Goal: Task Accomplishment & Management: Manage account settings

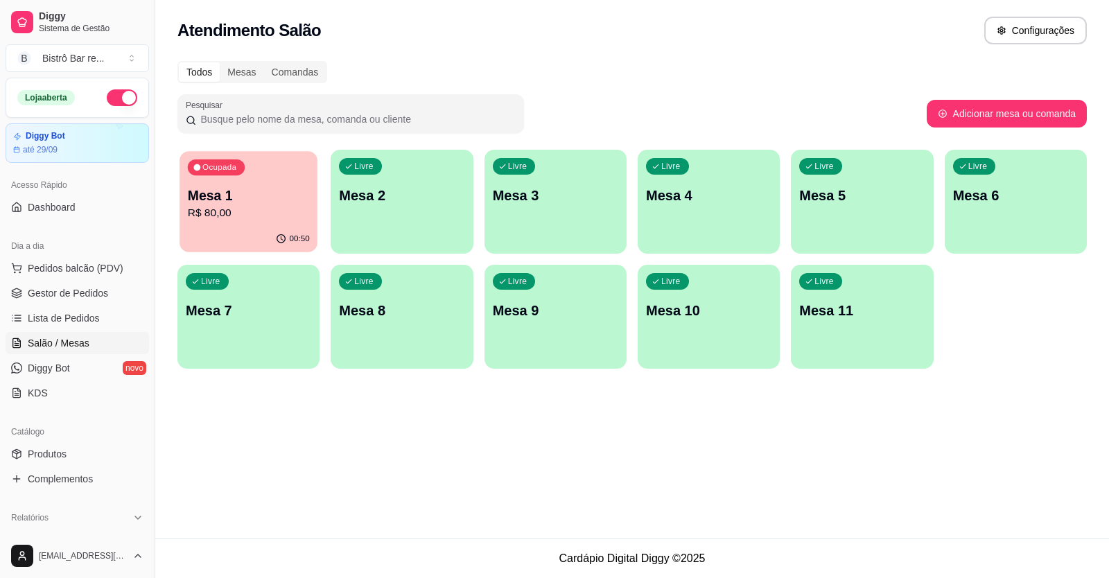
click at [281, 204] on div "Mesa 1 R$ 80,00" at bounding box center [249, 203] width 122 height 35
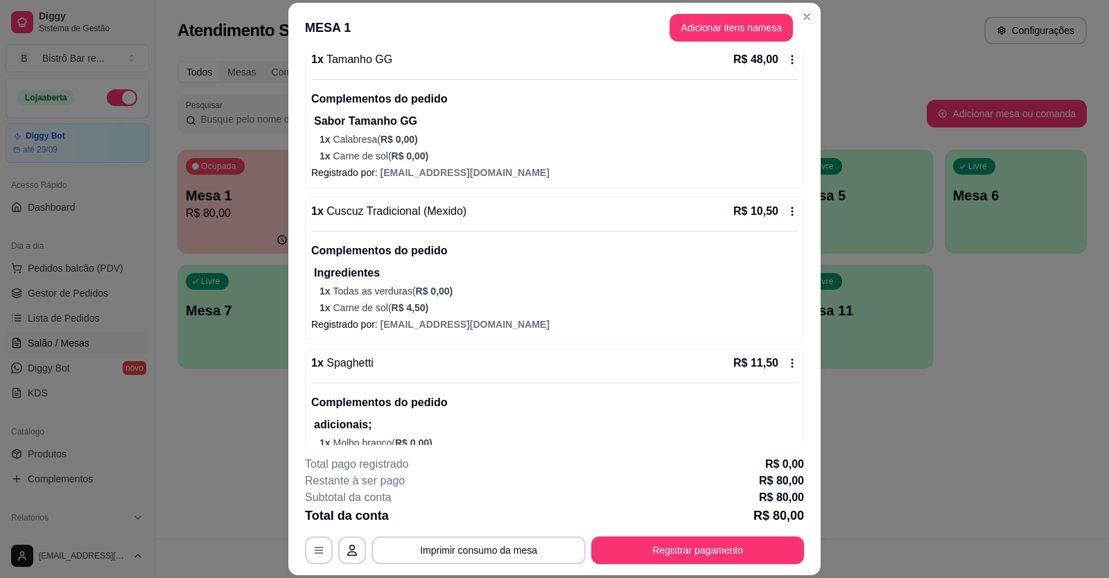
scroll to position [208, 0]
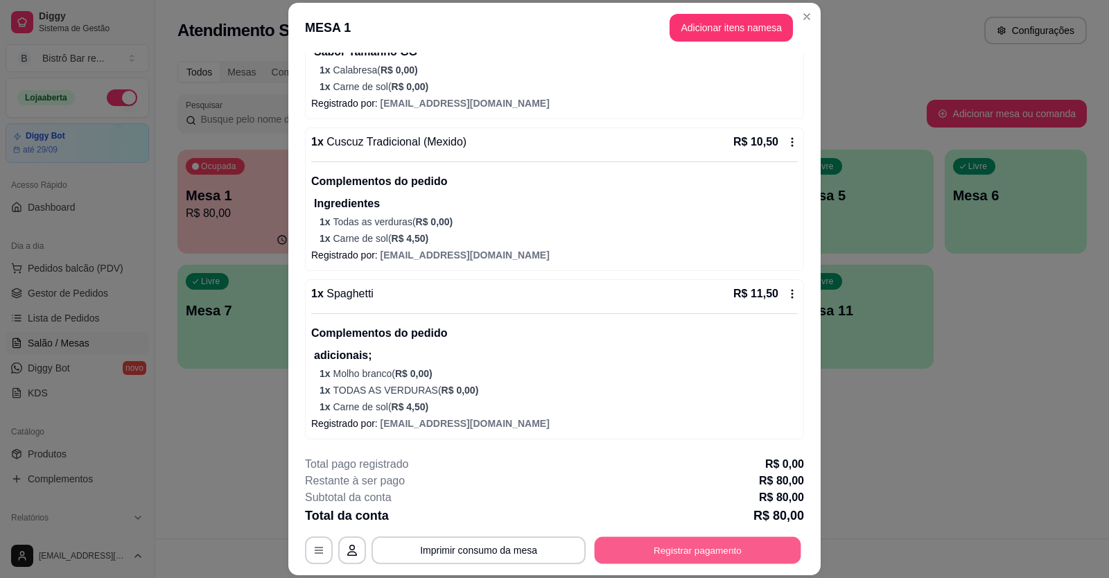
click at [675, 555] on button "Registrar pagamento" at bounding box center [698, 549] width 207 height 27
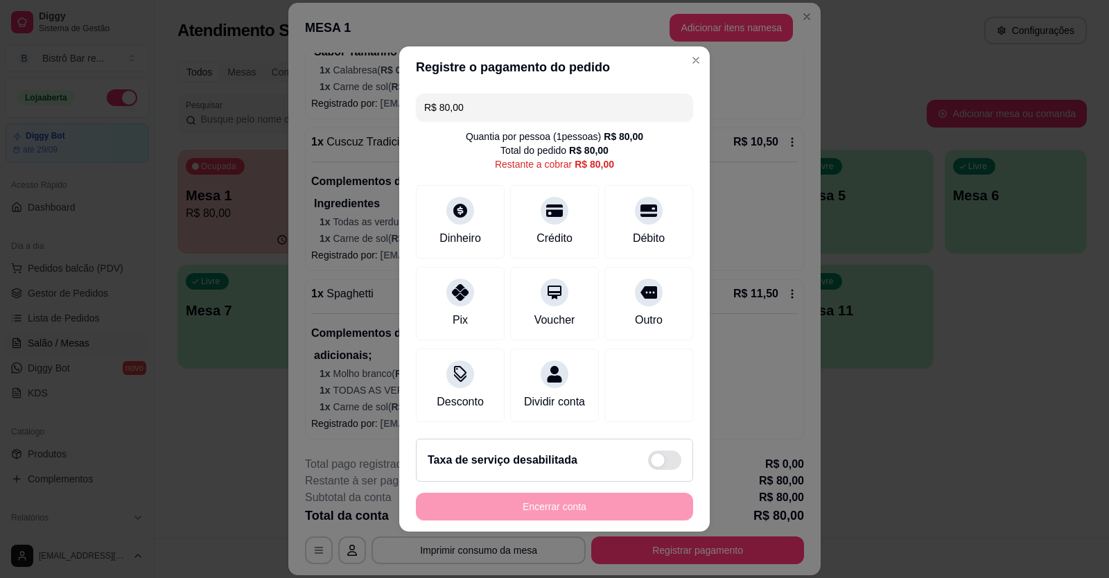
click at [464, 99] on input "R$ 80,00" at bounding box center [554, 108] width 261 height 28
click at [464, 283] on div at bounding box center [460, 288] width 30 height 30
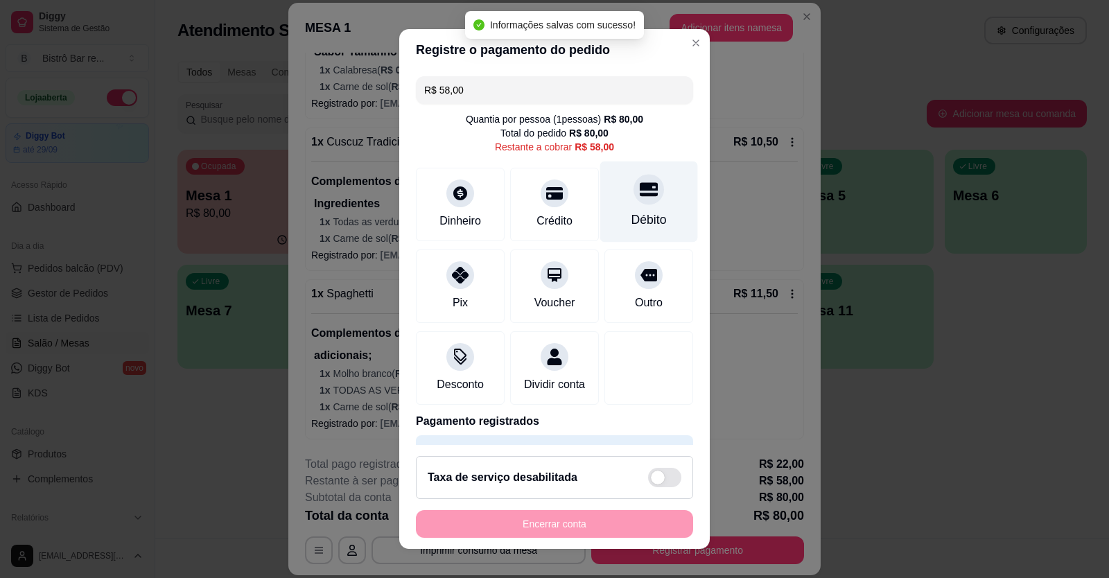
click at [631, 212] on div "Débito" at bounding box center [648, 220] width 35 height 18
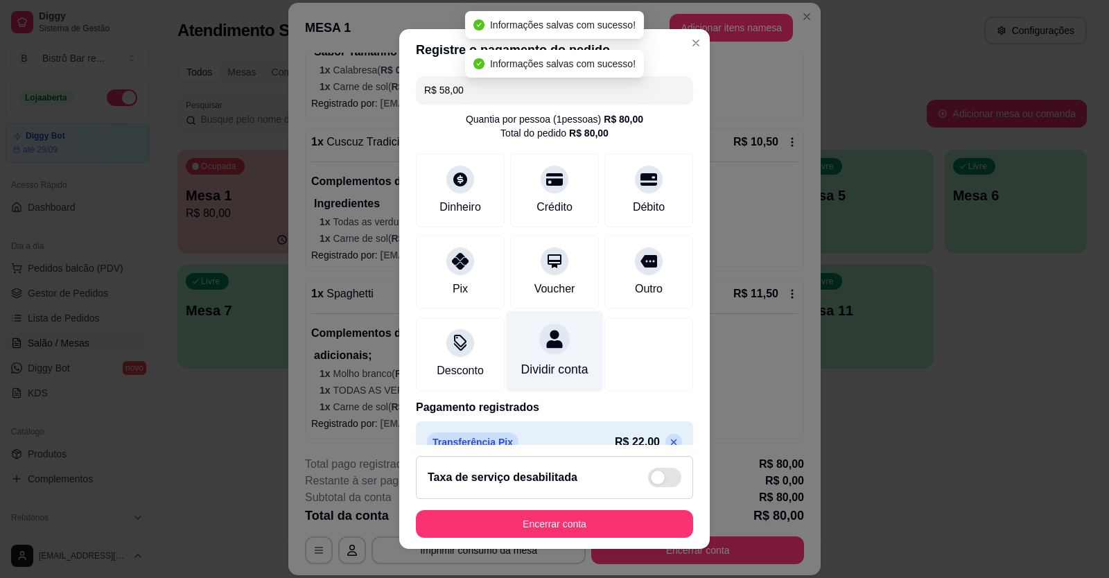
type input "R$ 0,00"
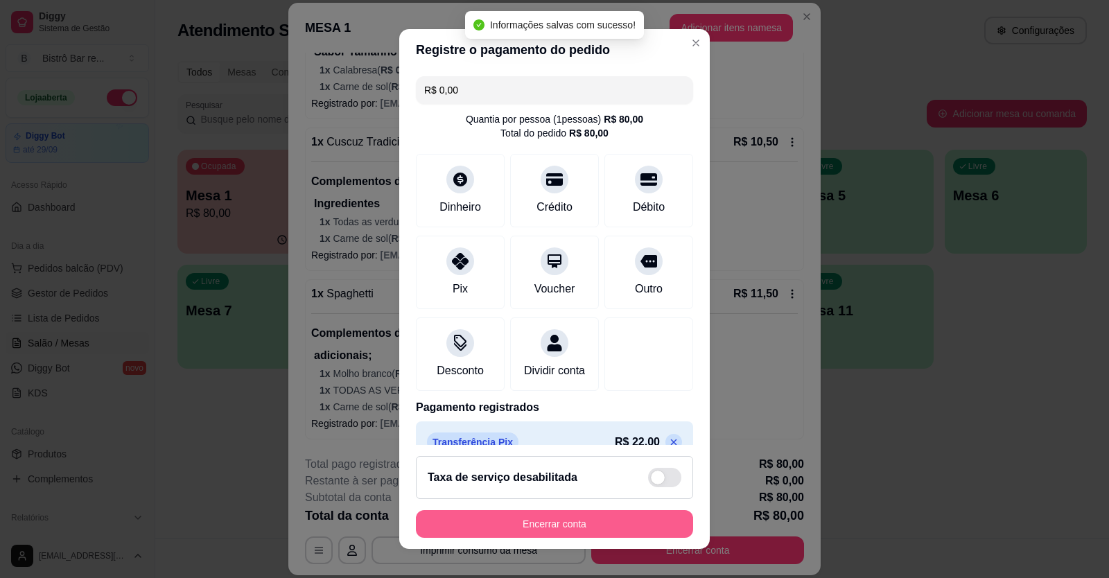
click at [509, 522] on button "Encerrar conta" at bounding box center [554, 524] width 277 height 28
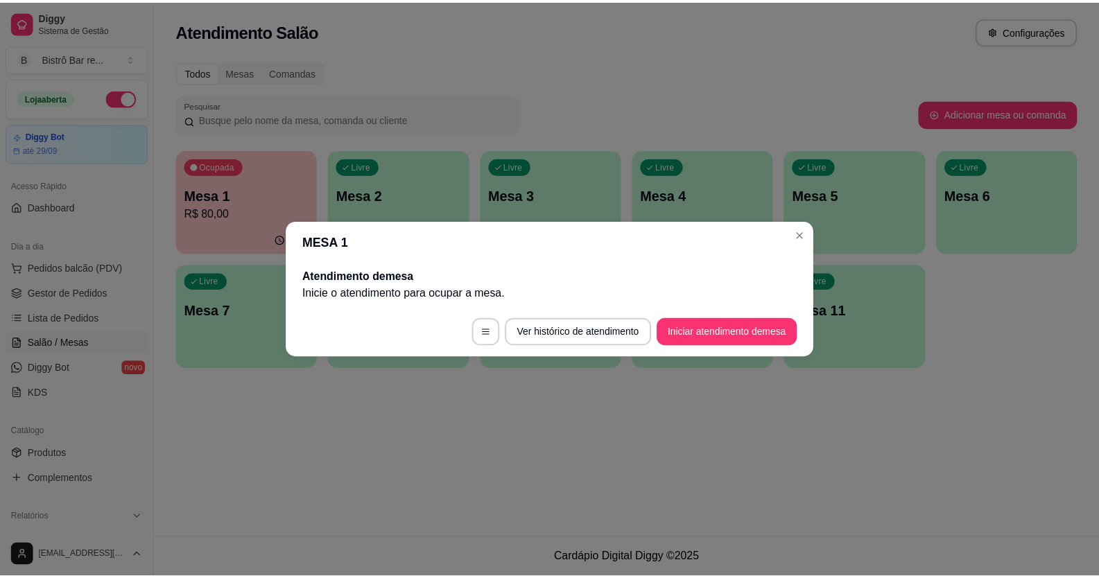
scroll to position [0, 0]
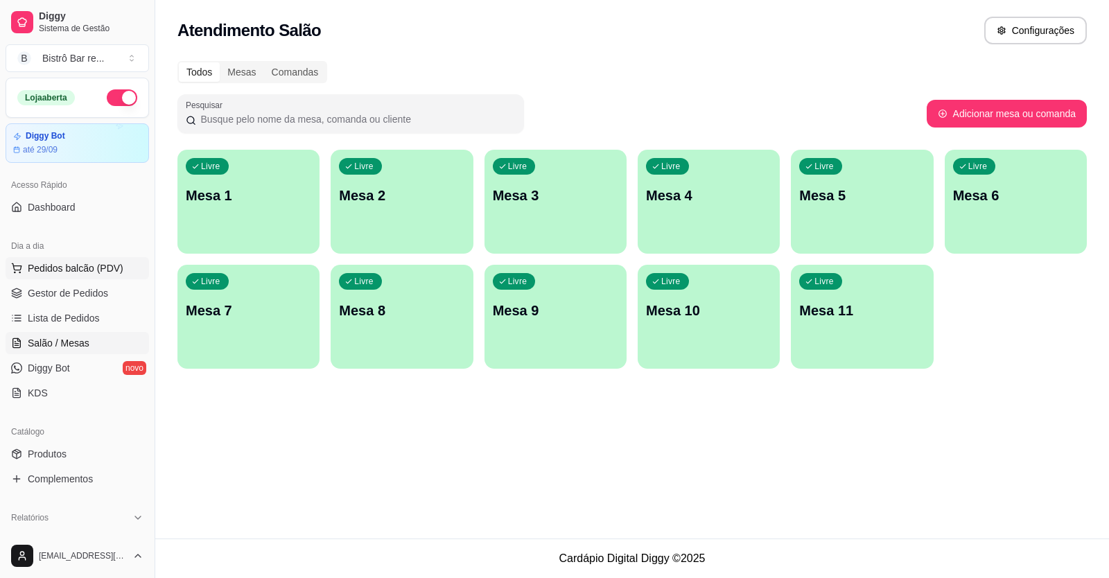
click at [76, 263] on span "Pedidos balcão (PDV)" at bounding box center [76, 268] width 96 height 14
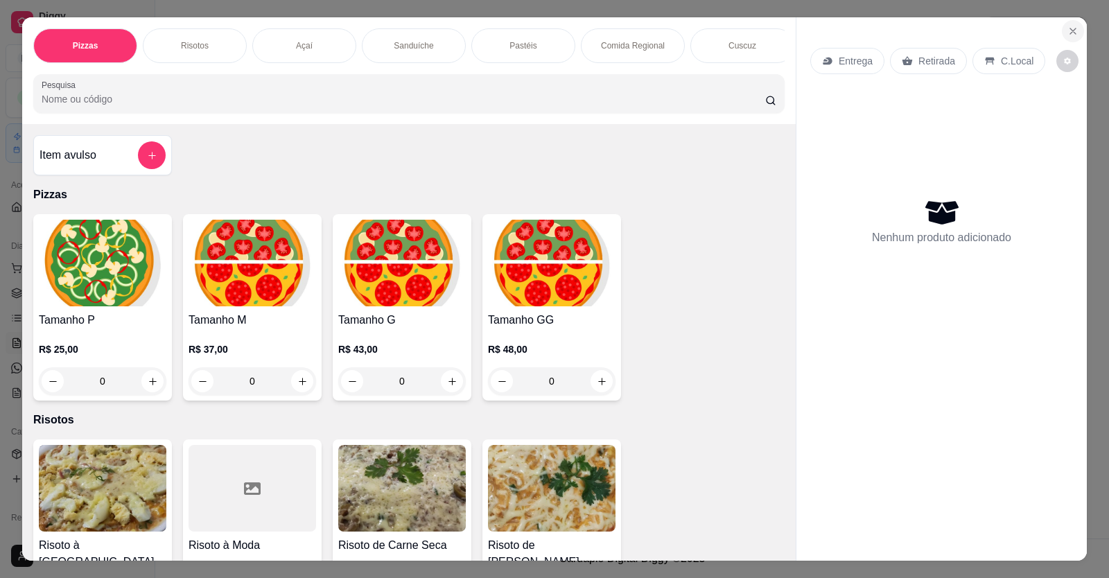
click at [1072, 25] on button "Close" at bounding box center [1073, 31] width 22 height 22
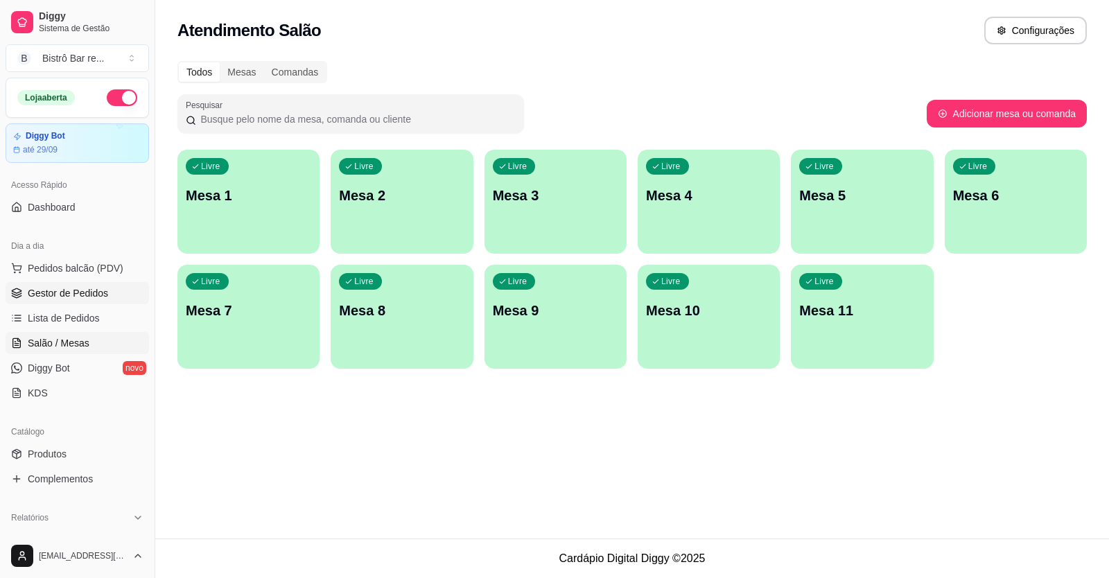
click at [106, 297] on link "Gestor de Pedidos" at bounding box center [77, 293] width 143 height 22
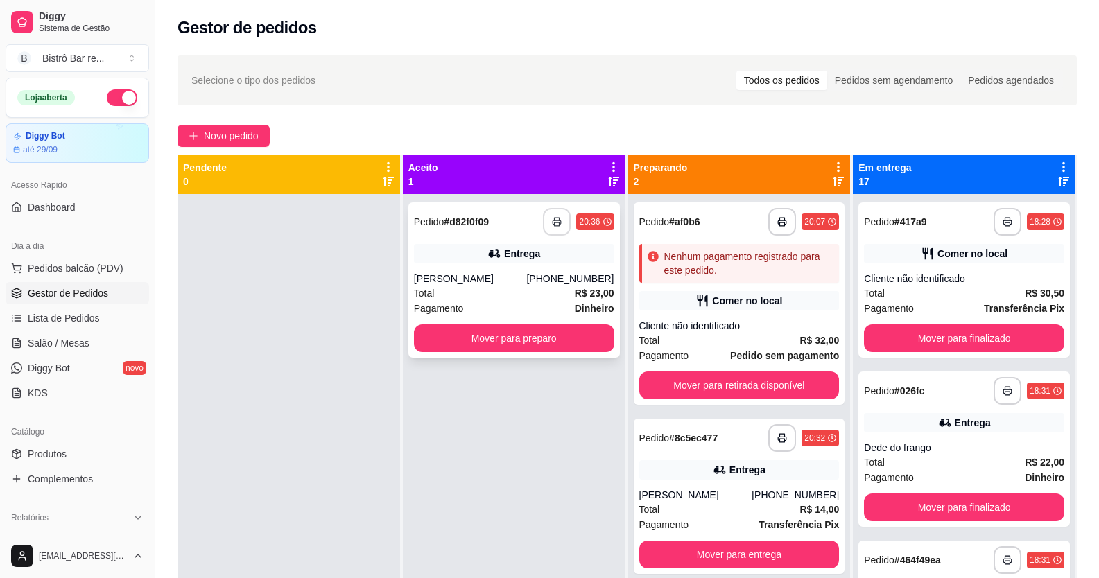
click at [549, 213] on button "button" at bounding box center [557, 222] width 28 height 28
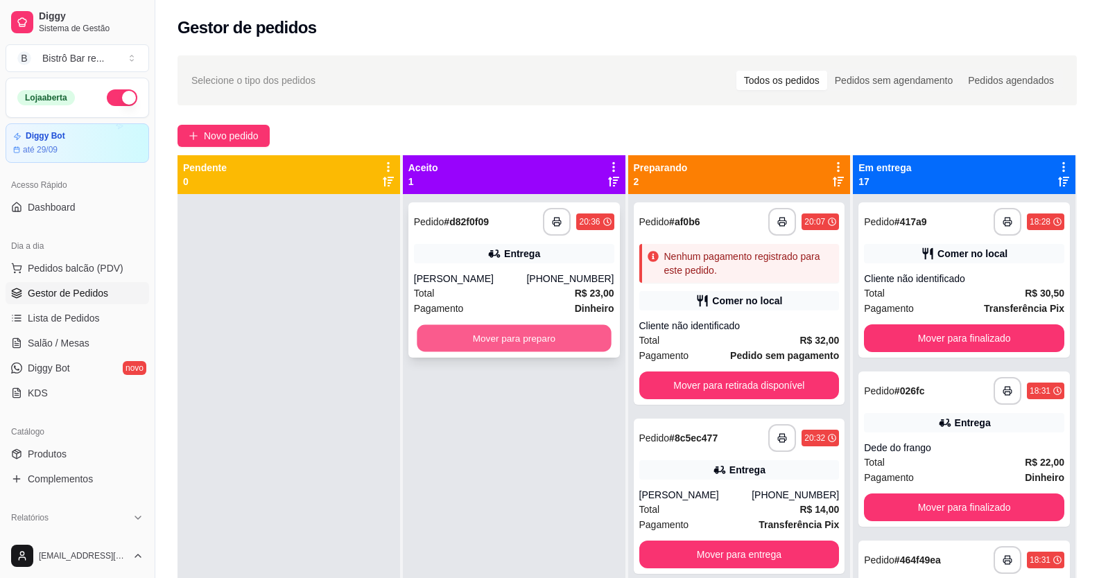
click at [520, 336] on button "Mover para preparo" at bounding box center [514, 338] width 194 height 27
click at [540, 338] on button "Mover para preparo" at bounding box center [514, 338] width 194 height 27
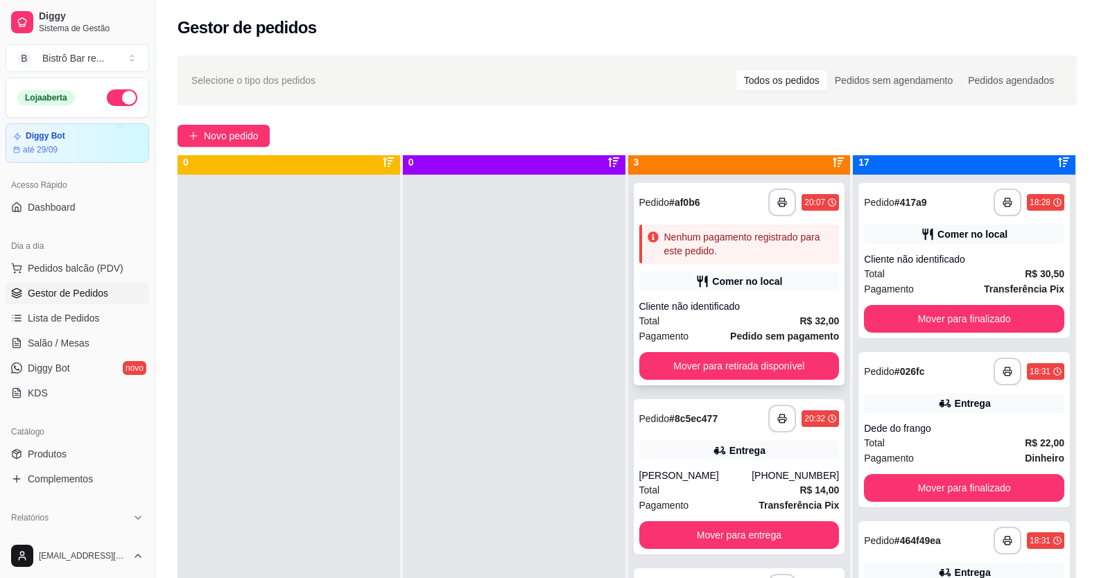
scroll to position [39, 0]
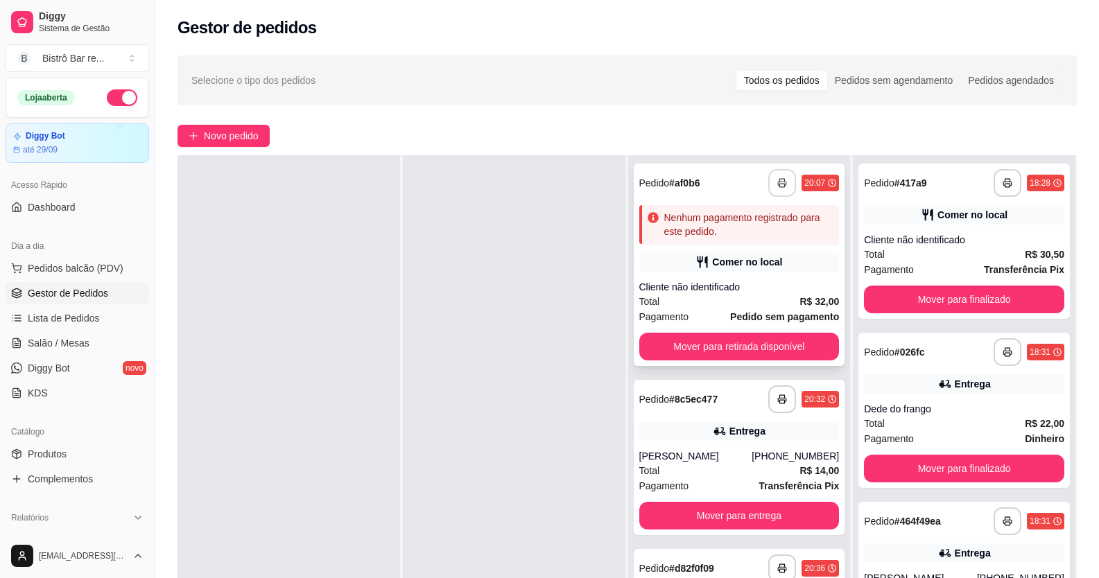
click at [777, 180] on icon "button" at bounding box center [782, 183] width 10 height 10
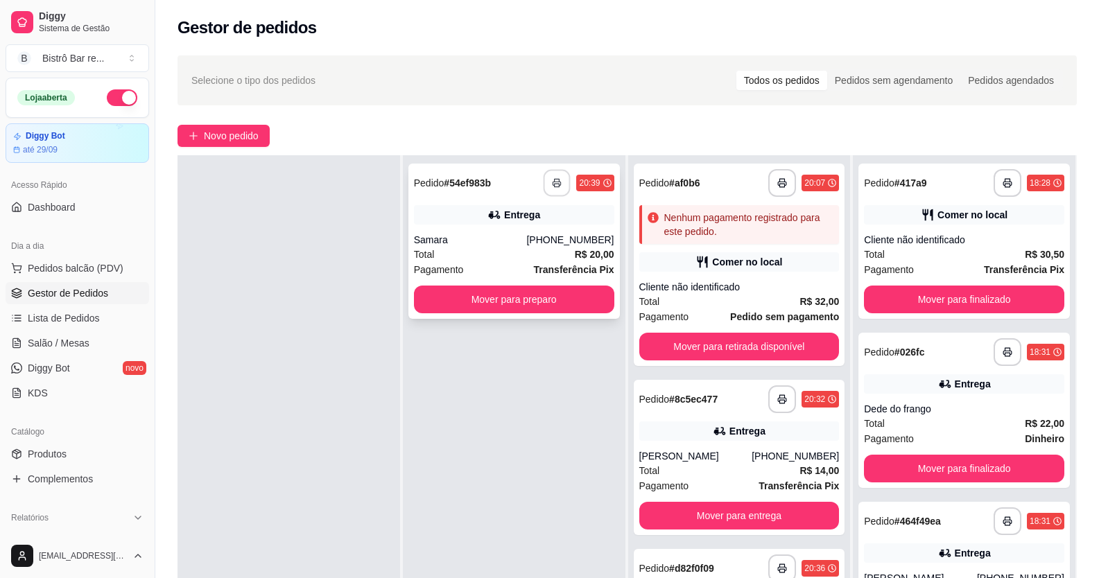
click at [552, 182] on icon "button" at bounding box center [557, 183] width 10 height 10
click at [586, 298] on button "Mover para preparo" at bounding box center [514, 299] width 194 height 27
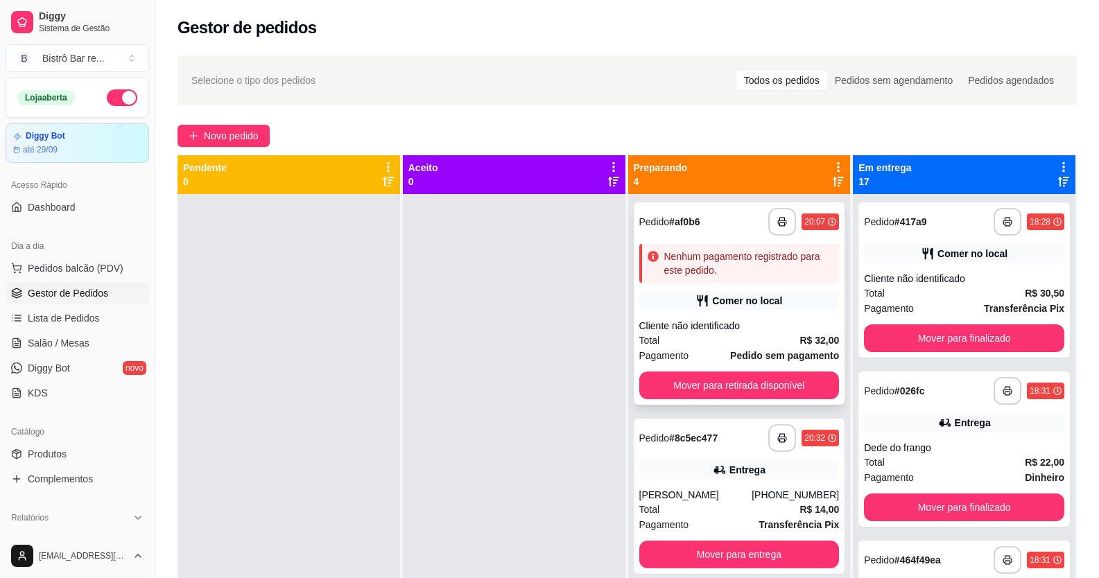
click at [656, 222] on span "Pedido" at bounding box center [654, 221] width 30 height 11
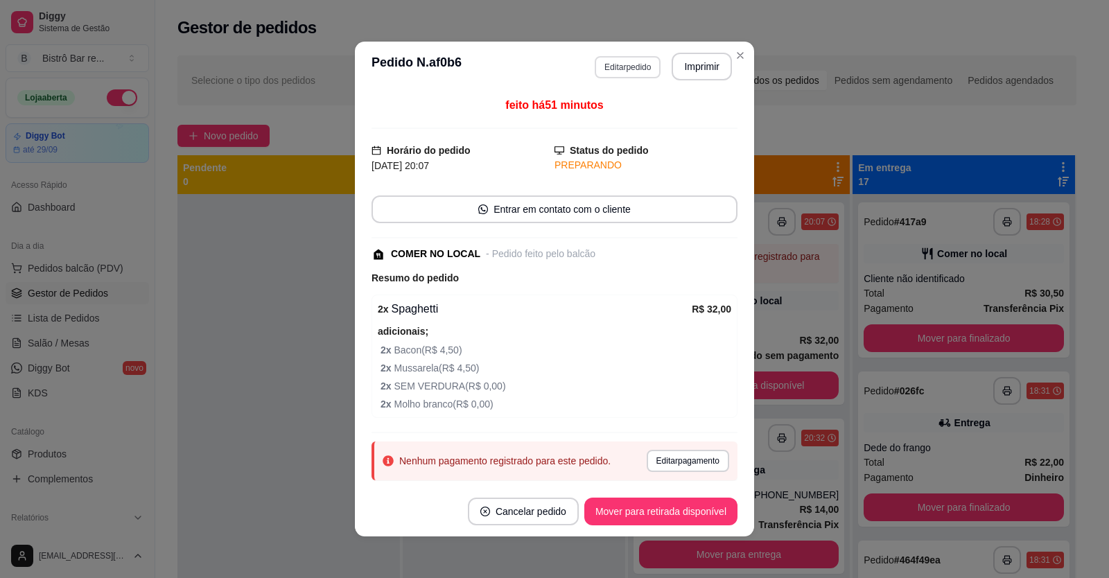
click at [600, 71] on button "Editar pedido" at bounding box center [628, 67] width 66 height 22
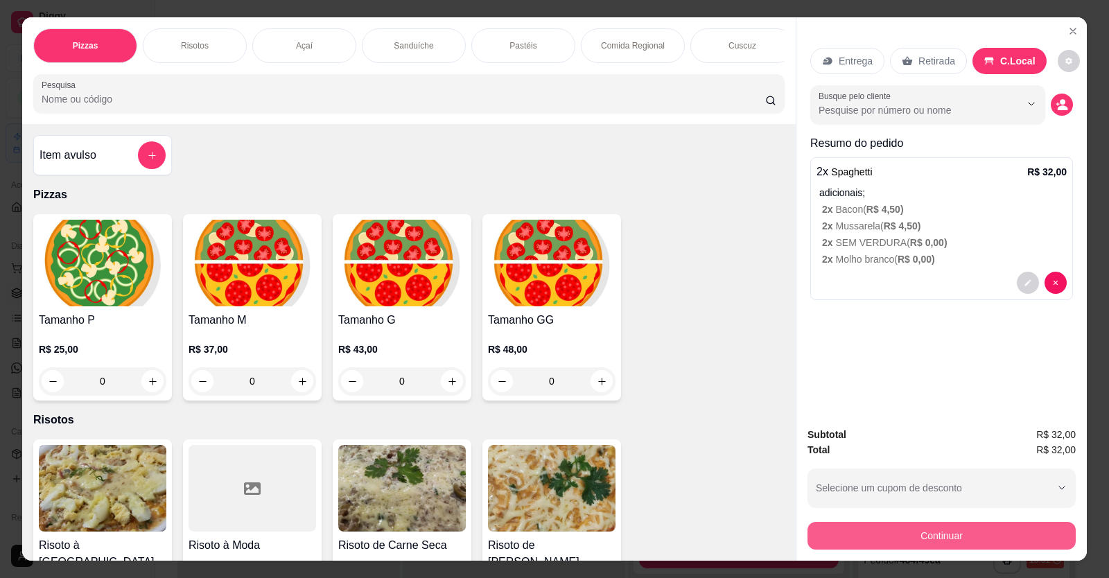
click at [873, 539] on button "Continuar" at bounding box center [941, 536] width 268 height 28
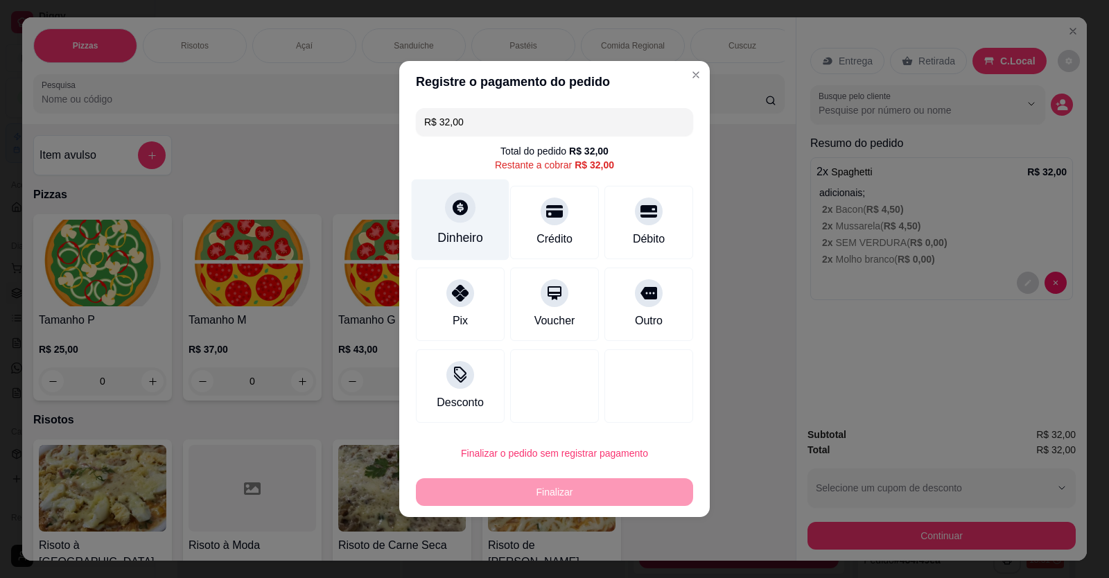
click at [455, 225] on div "Dinheiro" at bounding box center [461, 220] width 98 height 81
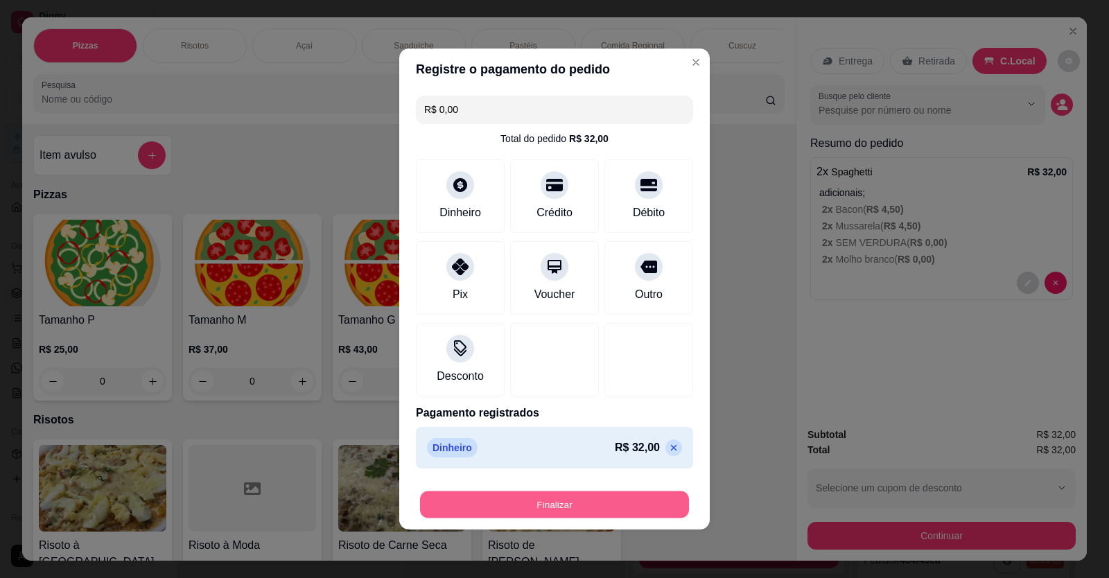
click at [577, 514] on button "Finalizar" at bounding box center [554, 504] width 269 height 27
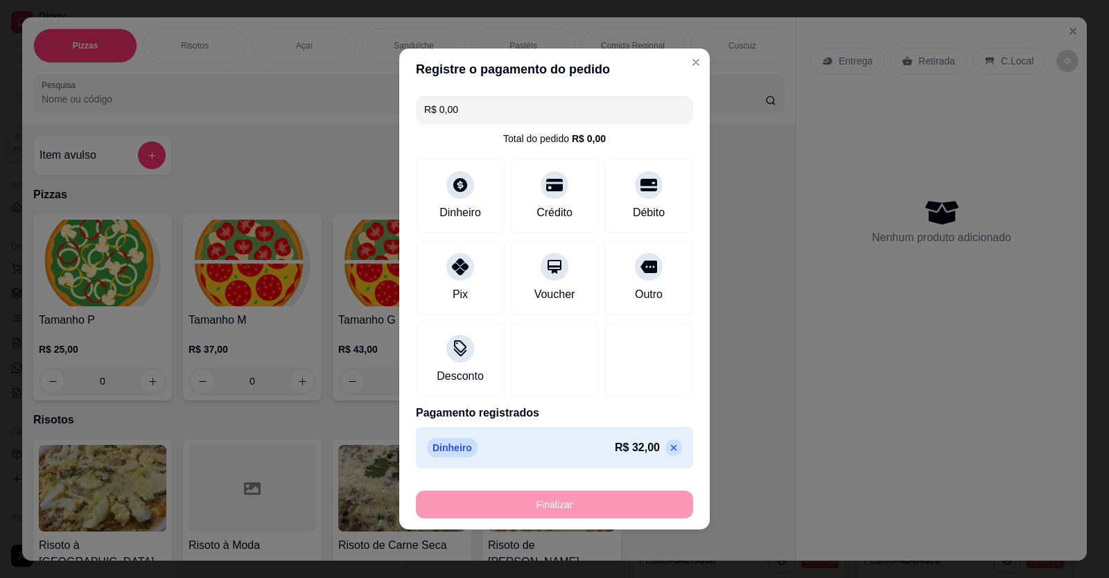
type input "-R$ 32,00"
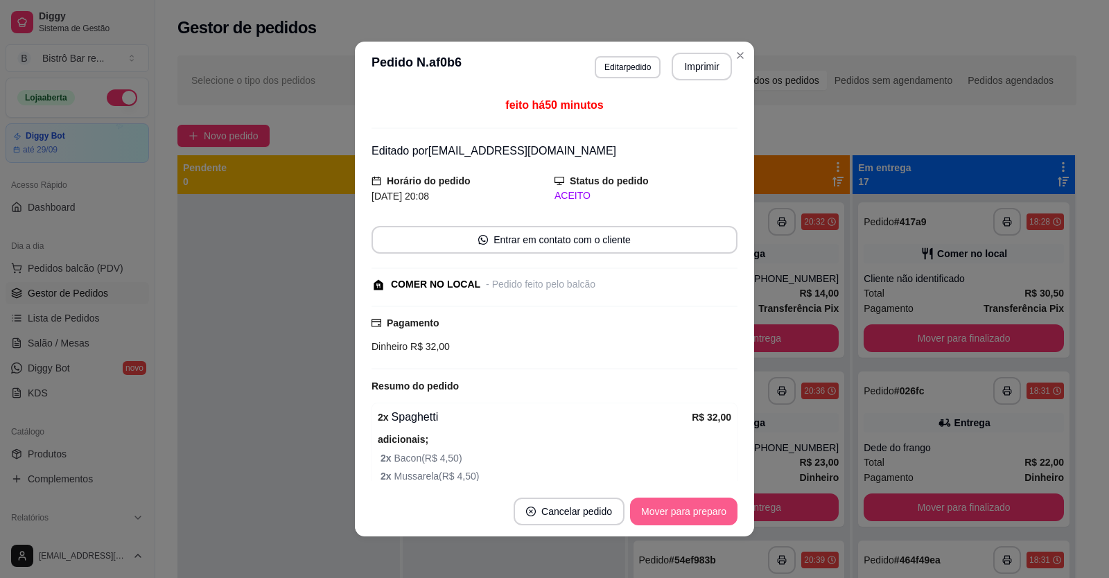
click at [658, 520] on button "Mover para preparo" at bounding box center [683, 512] width 107 height 28
click at [667, 514] on button "Mover para retirada disponível" at bounding box center [660, 512] width 153 height 28
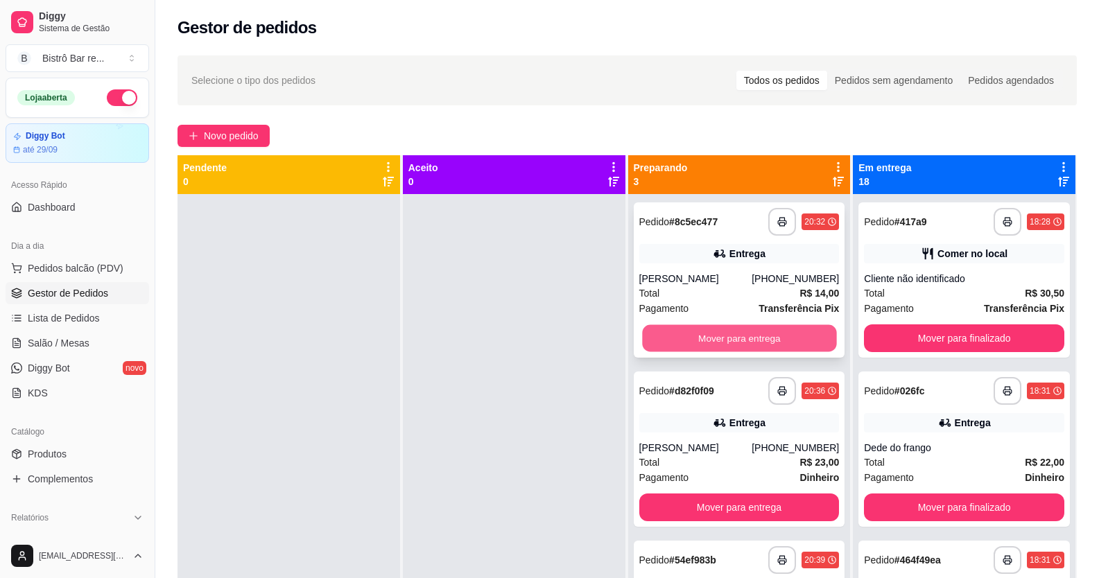
click at [734, 338] on button "Mover para entrega" at bounding box center [739, 338] width 194 height 27
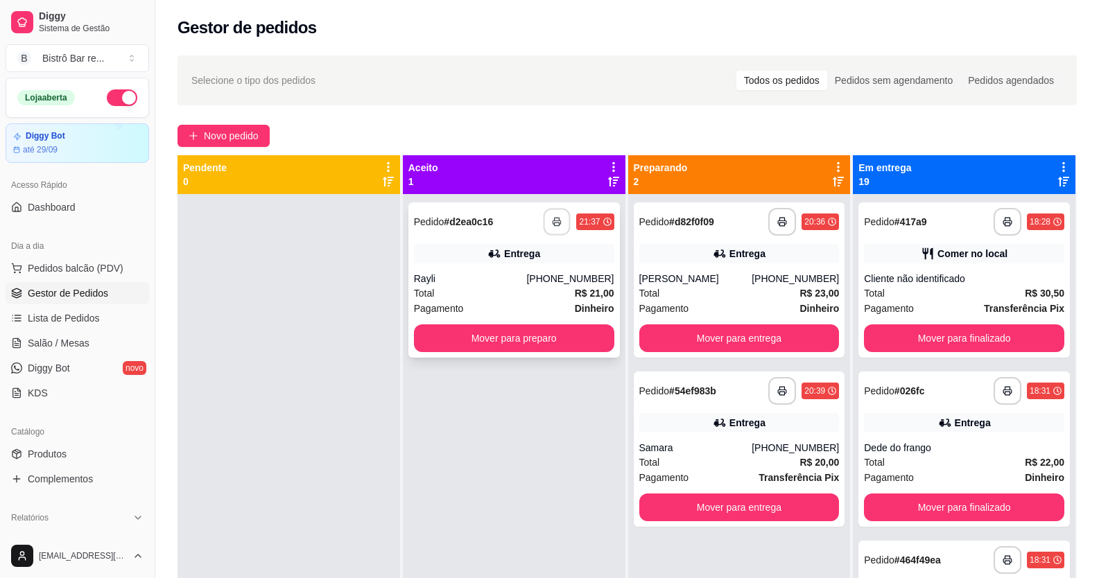
click at [549, 231] on button "button" at bounding box center [556, 222] width 27 height 27
click at [514, 338] on button "Mover para preparo" at bounding box center [514, 338] width 200 height 28
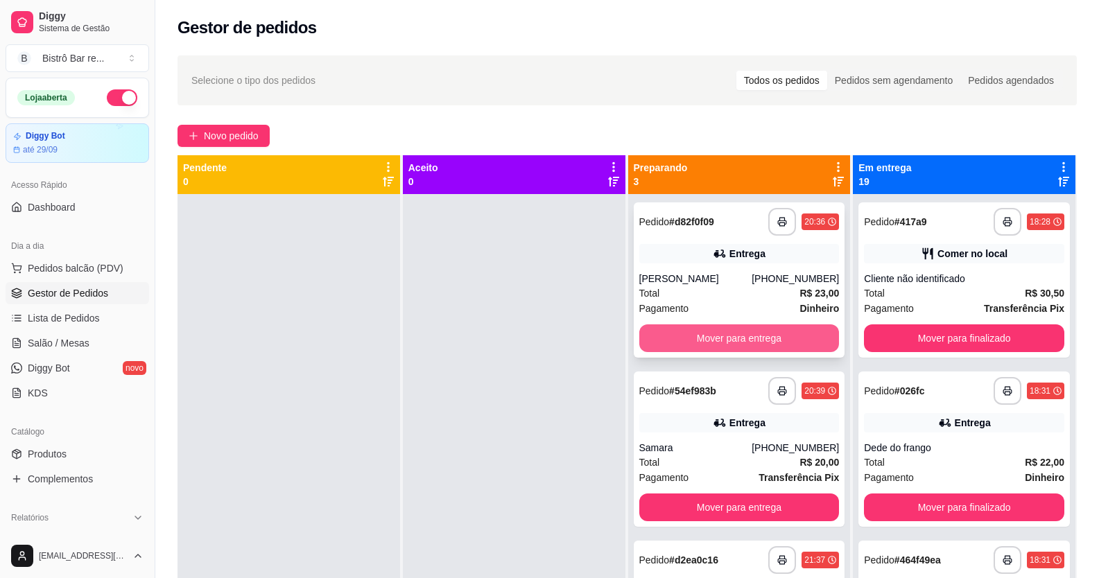
click at [699, 335] on button "Mover para entrega" at bounding box center [739, 338] width 200 height 28
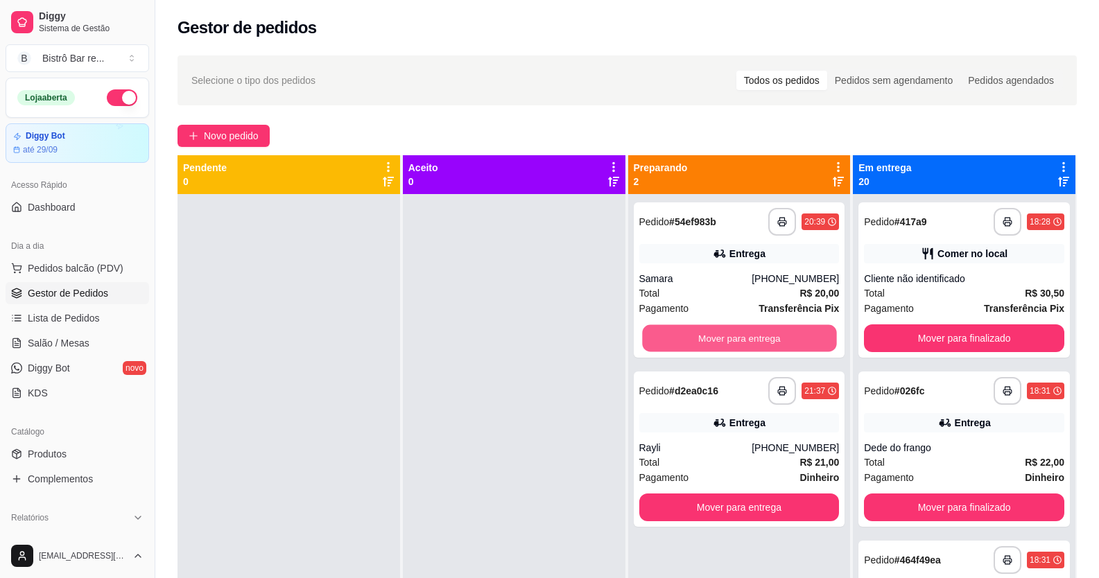
click at [699, 335] on button "Mover para entrega" at bounding box center [739, 338] width 194 height 27
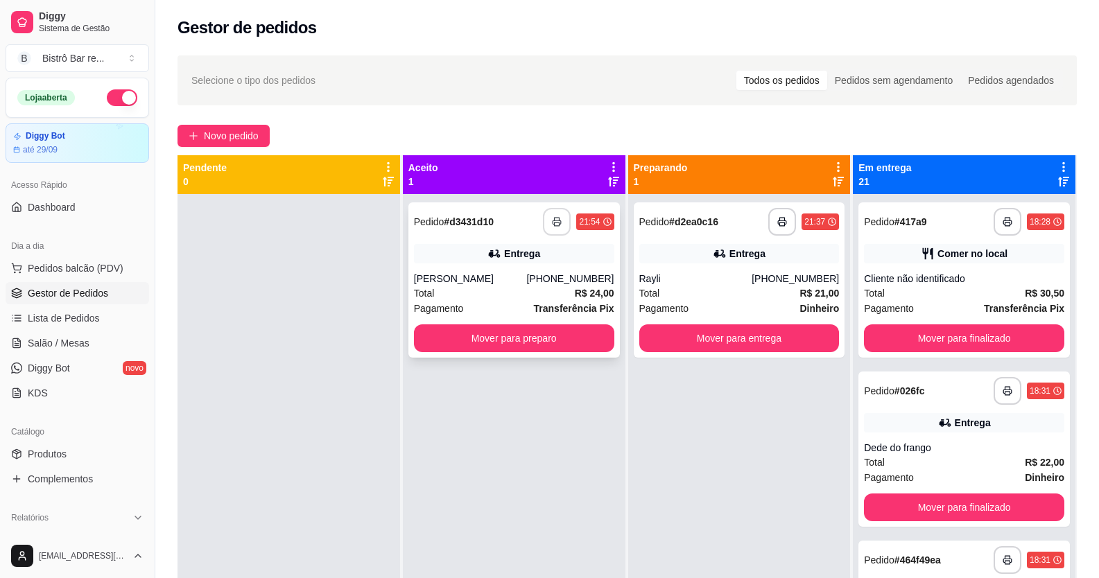
click at [552, 219] on icon "button" at bounding box center [557, 222] width 10 height 10
click at [553, 335] on button "Mover para preparo" at bounding box center [514, 338] width 200 height 28
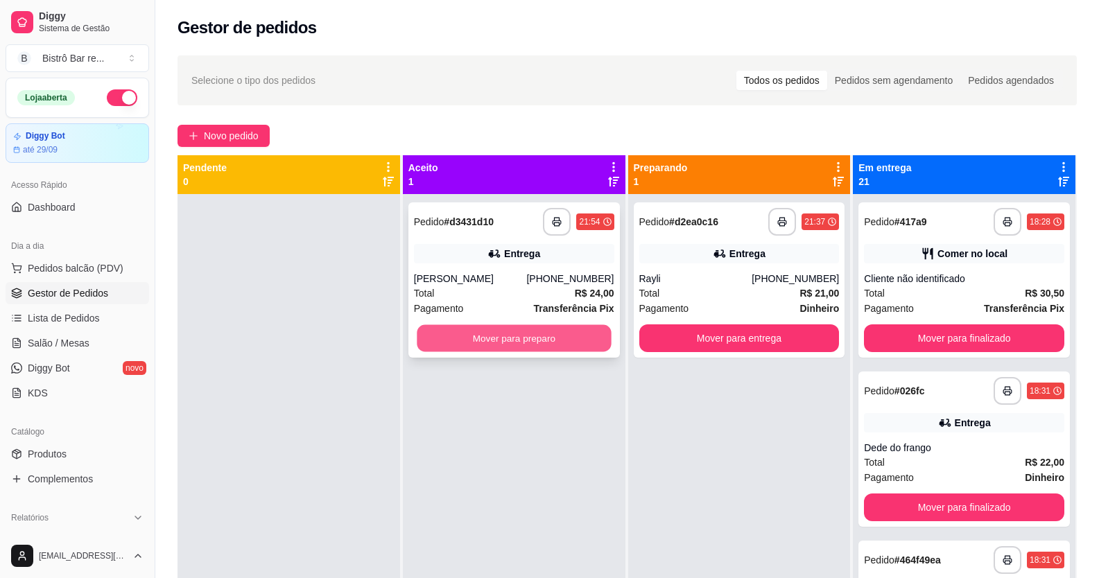
click at [481, 330] on button "Mover para preparo" at bounding box center [514, 338] width 194 height 27
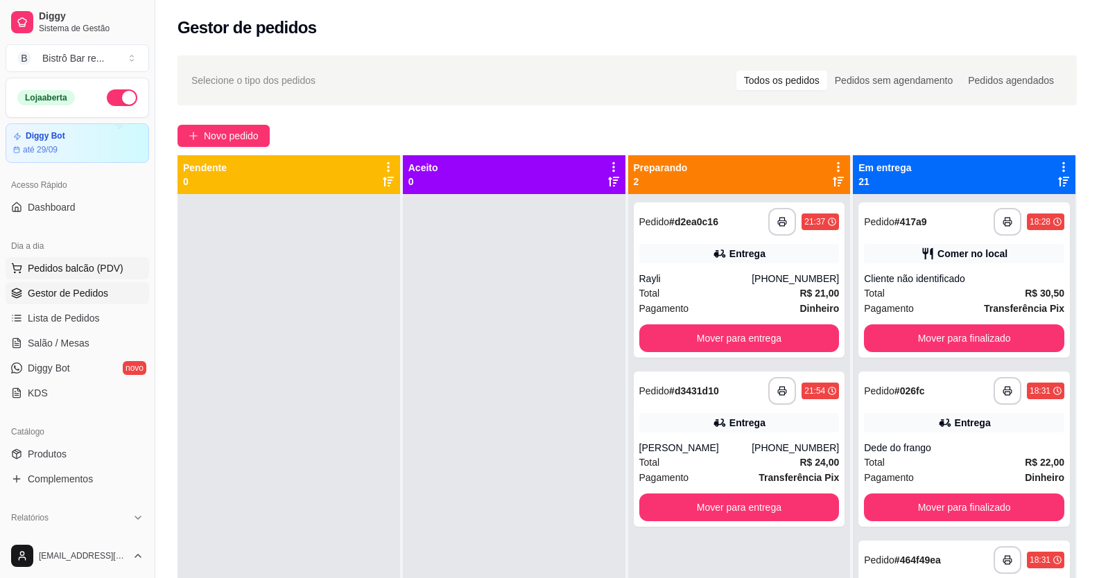
click at [99, 274] on span "Pedidos balcão (PDV)" at bounding box center [76, 268] width 96 height 14
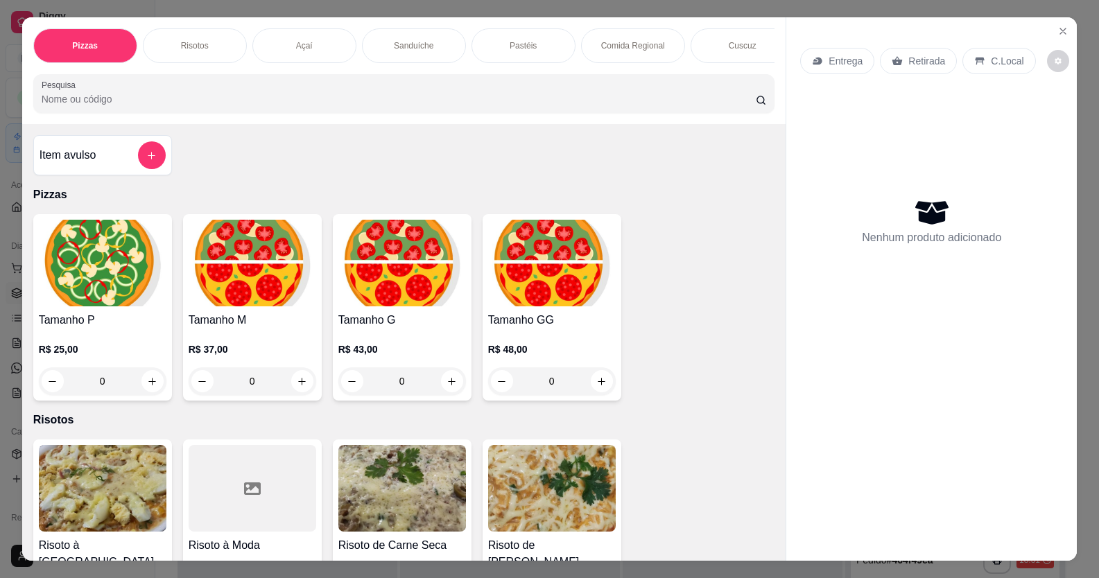
click at [389, 49] on div "Sanduíche" at bounding box center [414, 45] width 104 height 35
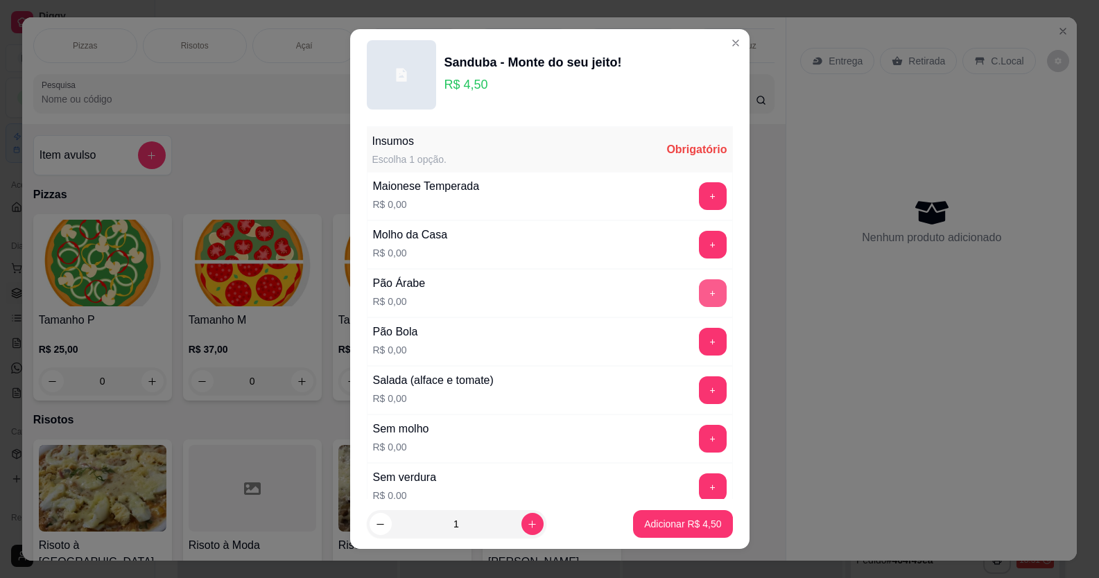
click at [699, 293] on button "+" at bounding box center [713, 293] width 28 height 28
click at [699, 385] on button "+" at bounding box center [713, 390] width 28 height 28
click at [685, 516] on button "Adicionar R$ 11,50" at bounding box center [680, 524] width 102 height 27
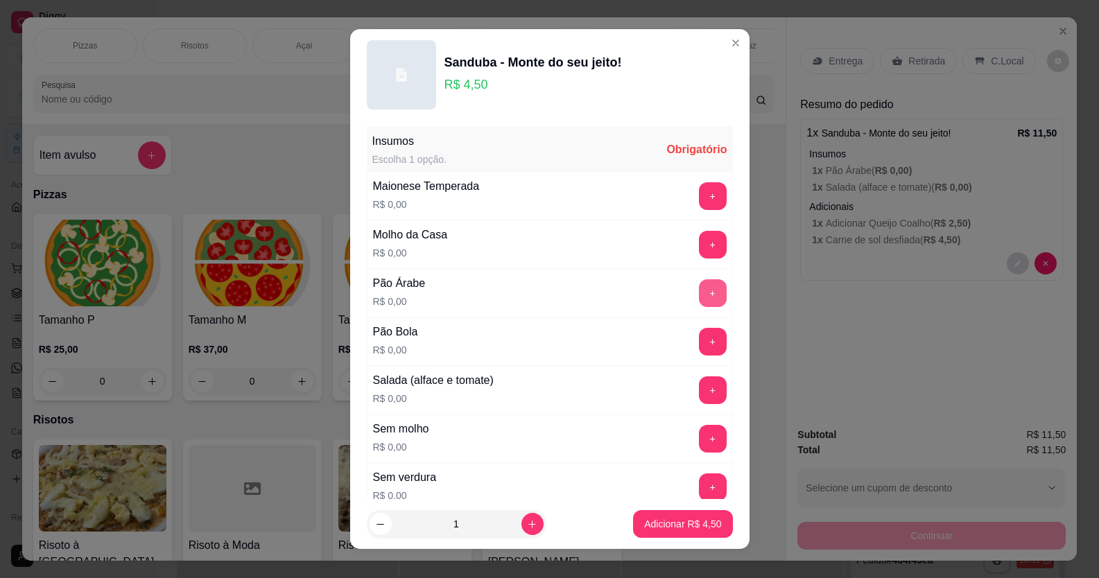
click at [699, 294] on button "+" at bounding box center [713, 293] width 28 height 28
click at [699, 387] on button "+" at bounding box center [713, 390] width 28 height 28
click at [699, 247] on button "+" at bounding box center [713, 245] width 28 height 28
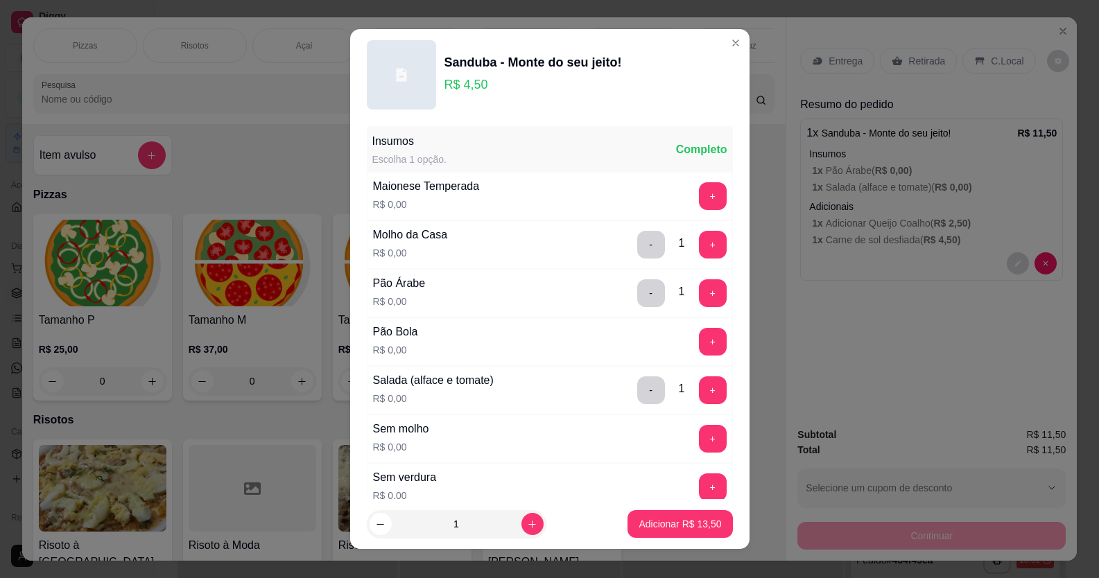
click at [661, 518] on p "Adicionar R$ 16,00" at bounding box center [680, 524] width 80 height 13
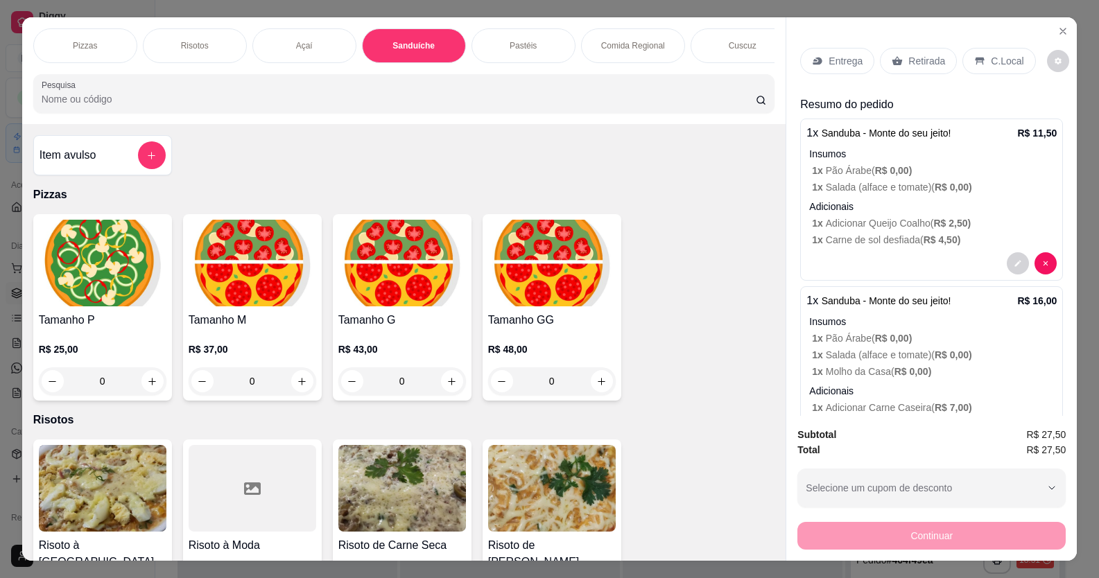
click at [909, 28] on div "Bebidas" at bounding box center [961, 45] width 104 height 35
type input "1"
click at [997, 54] on p "C.Local" at bounding box center [1006, 61] width 33 height 14
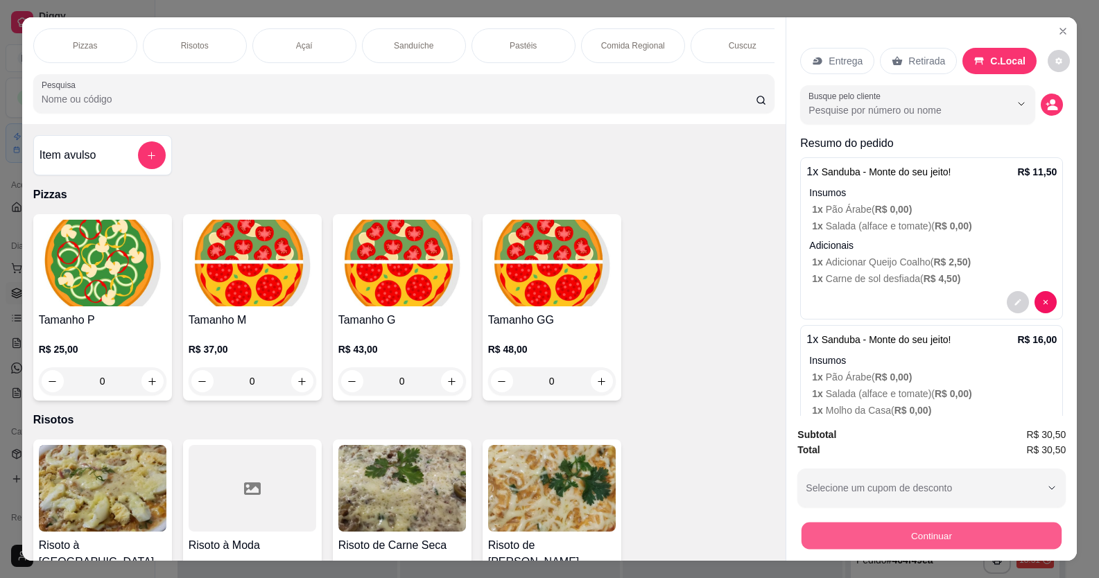
click at [975, 523] on button "Continuar" at bounding box center [931, 536] width 260 height 27
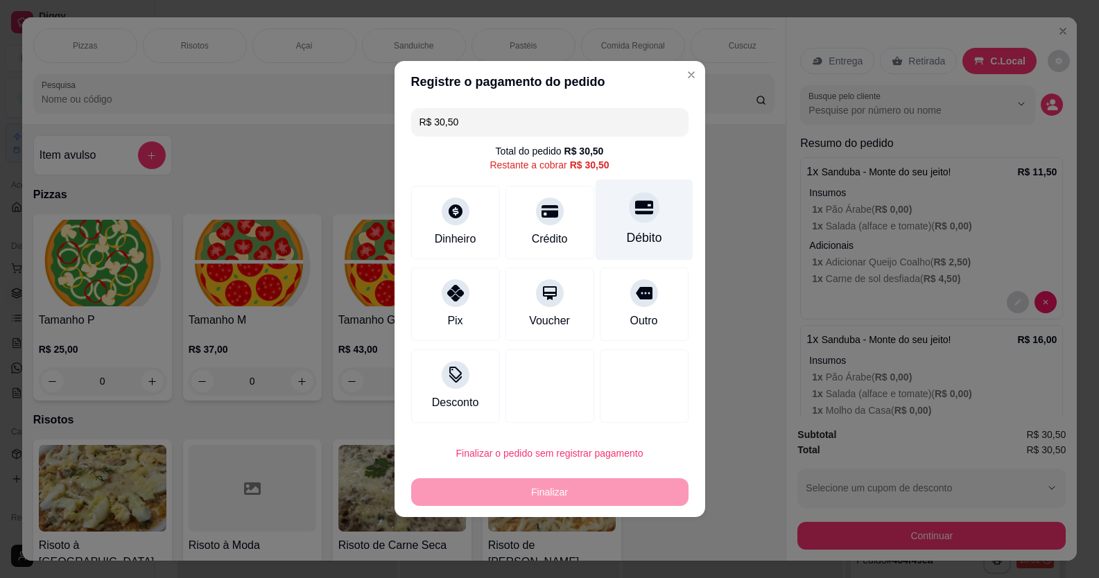
click at [640, 218] on div at bounding box center [644, 207] width 30 height 30
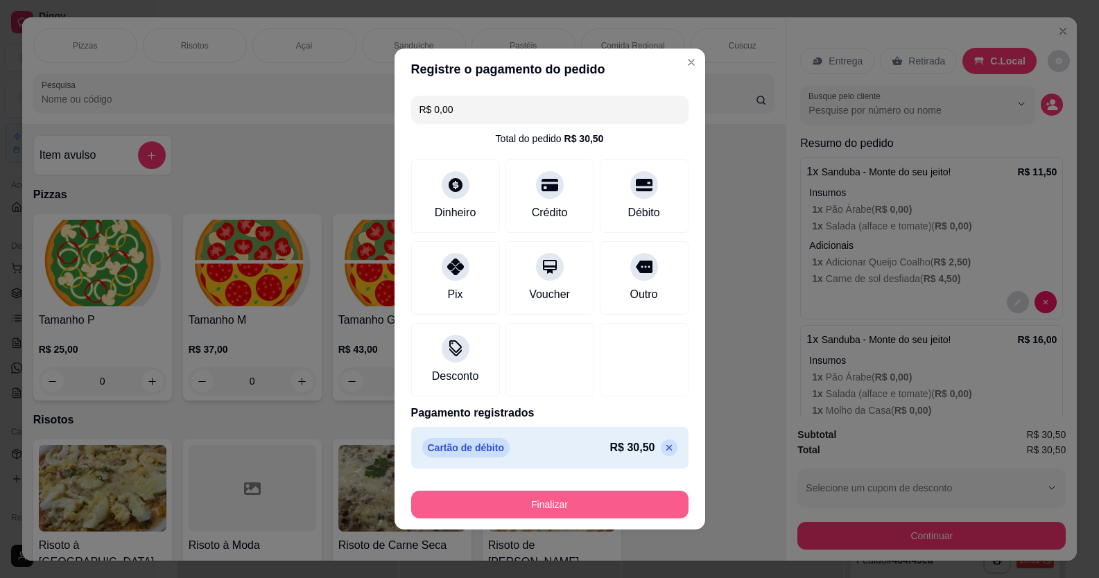
click at [602, 500] on button "Finalizar" at bounding box center [549, 505] width 277 height 28
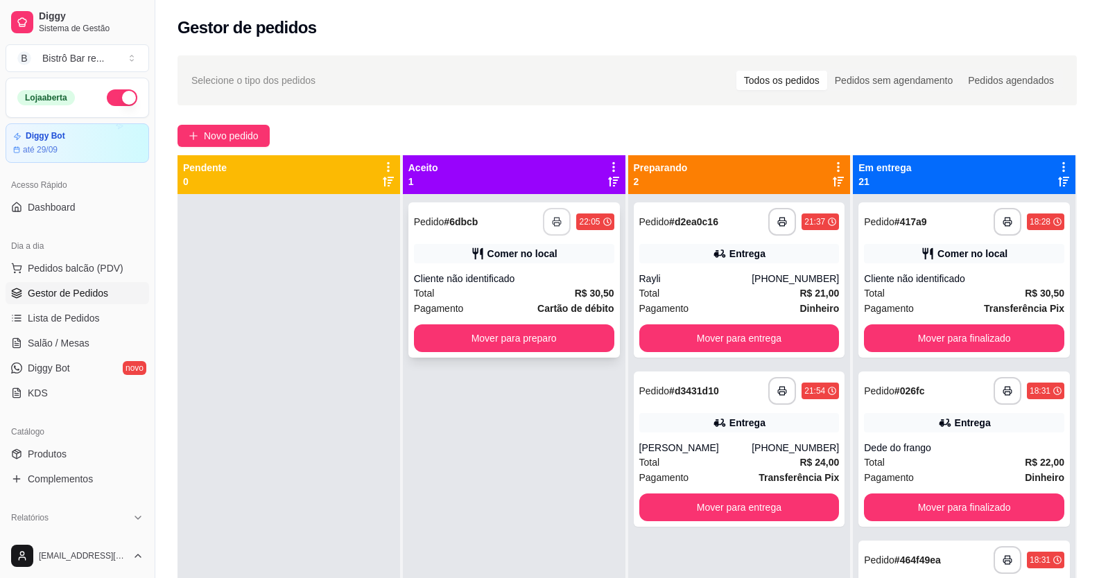
click at [550, 216] on button "button" at bounding box center [557, 222] width 28 height 28
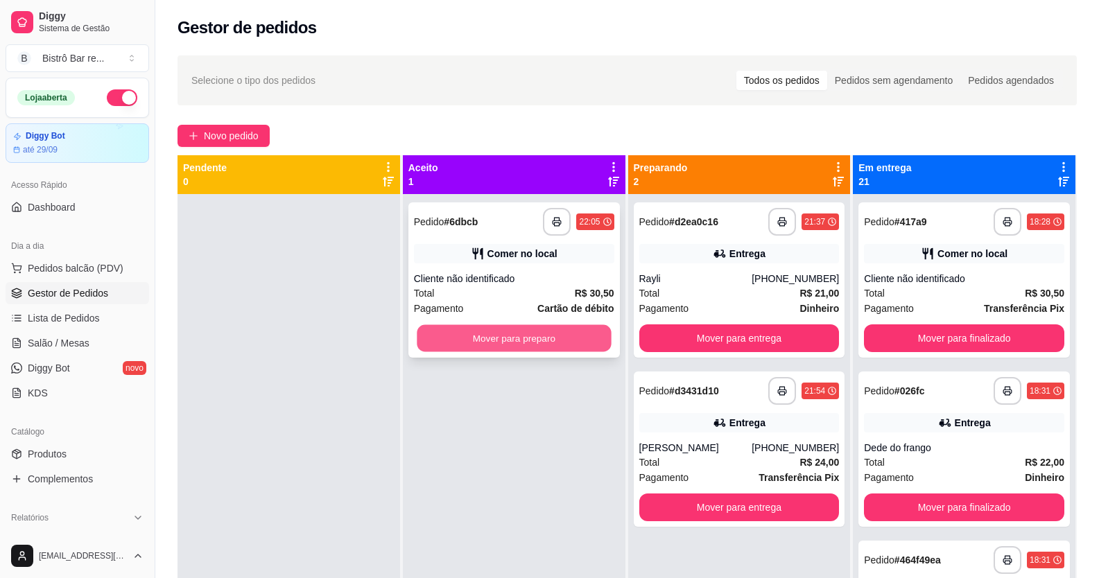
click at [587, 331] on button "Mover para preparo" at bounding box center [514, 338] width 194 height 27
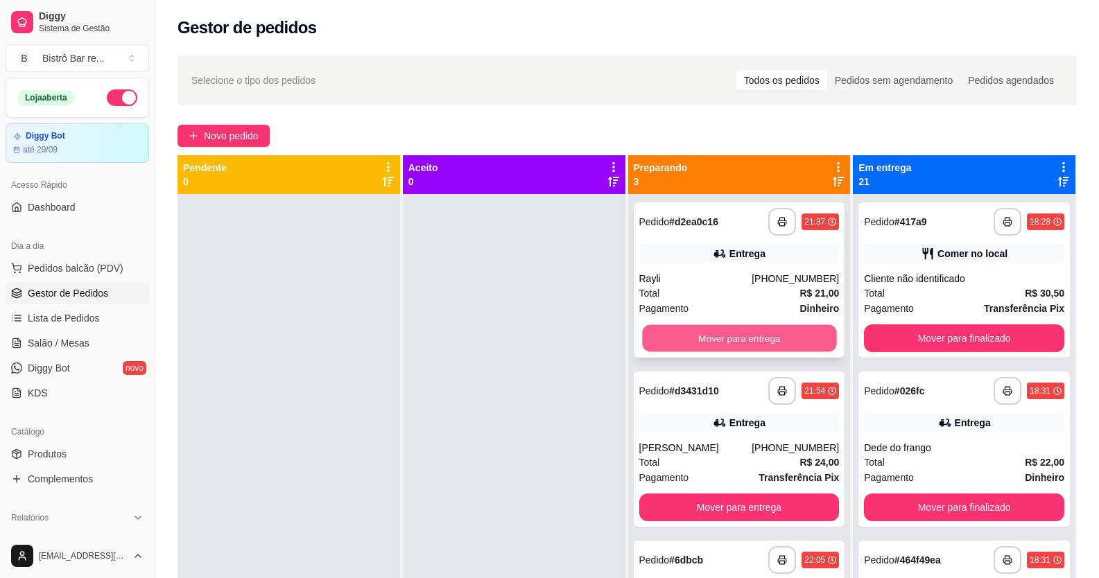
click at [790, 329] on button "Mover para entrega" at bounding box center [739, 338] width 194 height 27
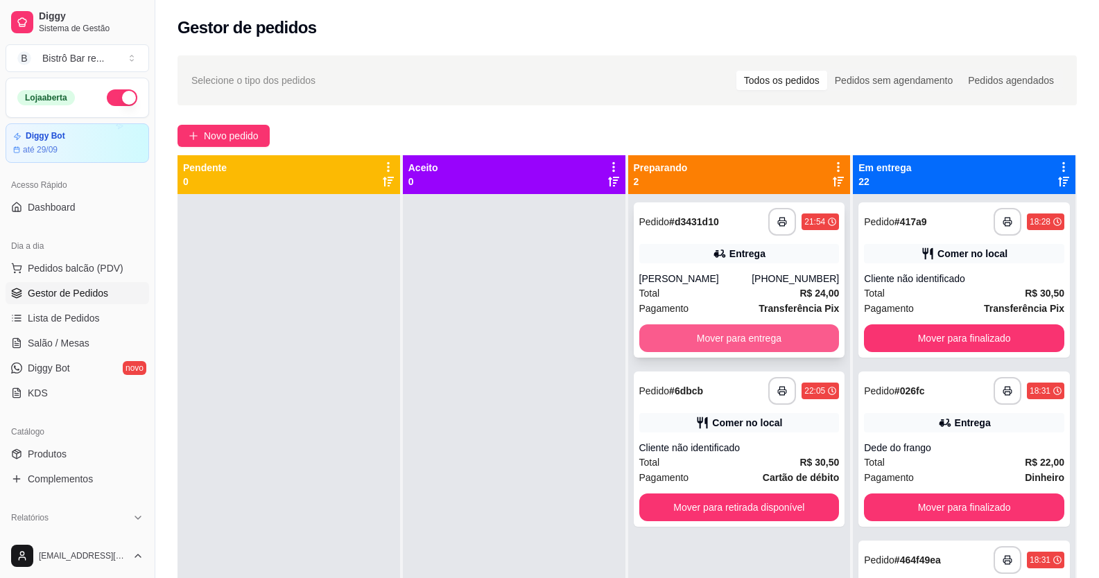
click at [776, 338] on button "Mover para entrega" at bounding box center [739, 338] width 200 height 28
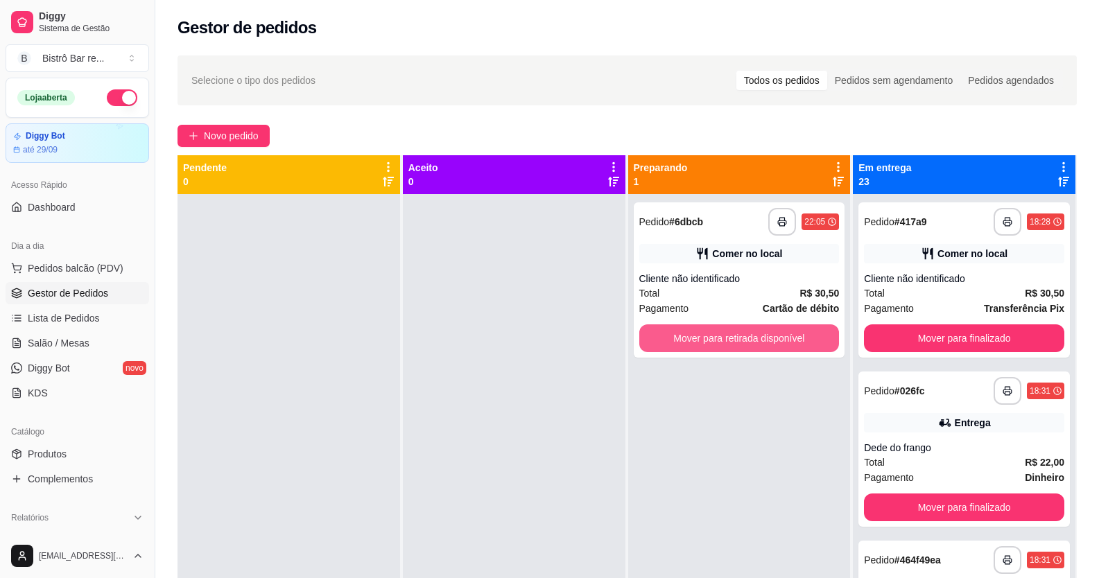
click at [776, 338] on button "Mover para retirada disponível" at bounding box center [739, 338] width 200 height 28
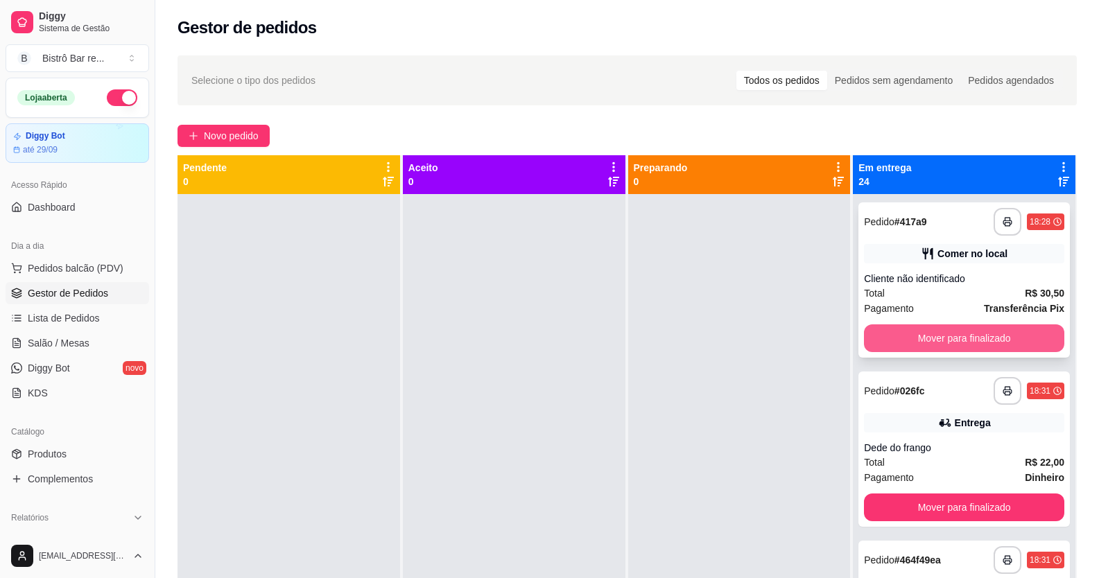
click at [975, 331] on button "Mover para finalizado" at bounding box center [964, 338] width 200 height 28
click at [975, 340] on button "Mover para finalizado" at bounding box center [964, 338] width 194 height 27
click at [975, 340] on button "Mover para finalizado" at bounding box center [964, 338] width 200 height 28
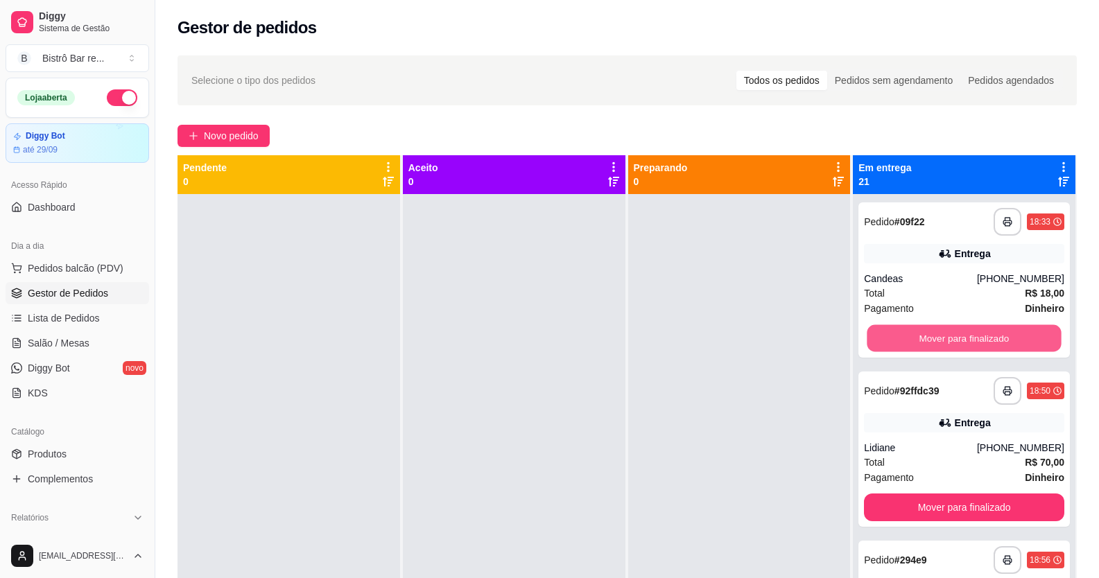
click at [975, 340] on button "Mover para finalizado" at bounding box center [964, 338] width 194 height 27
click at [975, 340] on button "Mover para finalizado" at bounding box center [964, 338] width 200 height 28
click at [975, 340] on button "Mover para finalizado" at bounding box center [964, 338] width 194 height 27
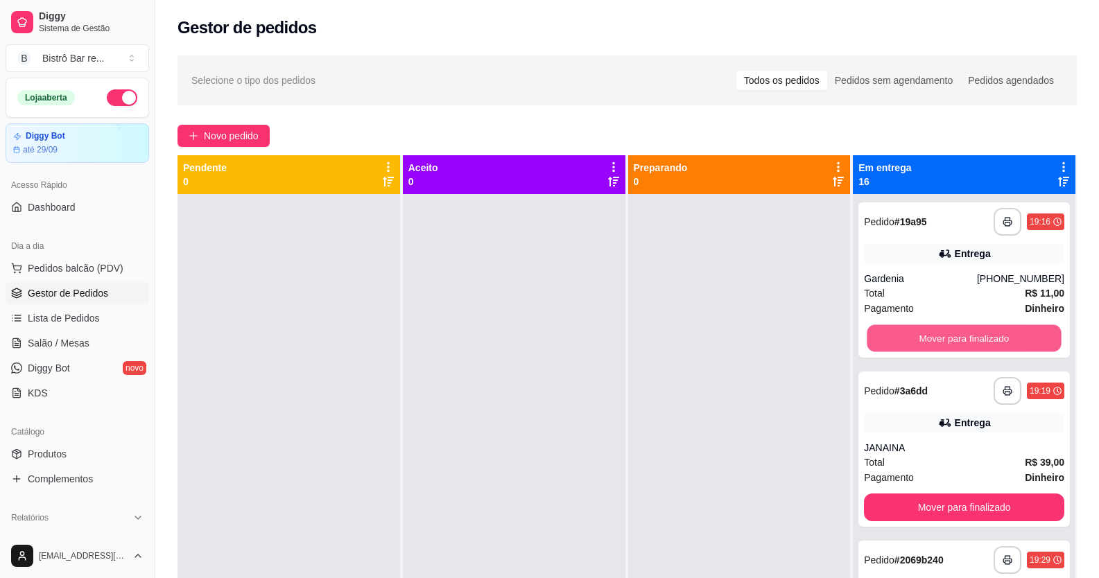
click at [975, 340] on button "Mover para finalizado" at bounding box center [964, 338] width 194 height 27
click at [975, 340] on button "Mover para finalizado" at bounding box center [964, 338] width 200 height 28
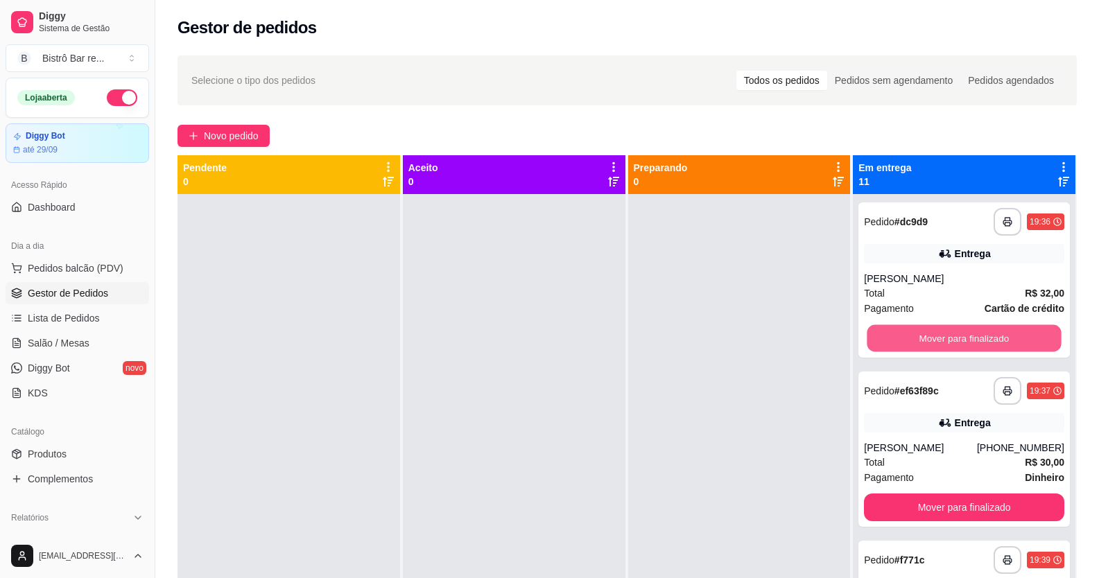
click at [975, 340] on button "Mover para finalizado" at bounding box center [964, 338] width 194 height 27
click at [975, 340] on button "Mover para finalizado" at bounding box center [964, 338] width 200 height 28
click at [975, 340] on button "Mover para finalizado" at bounding box center [964, 338] width 194 height 27
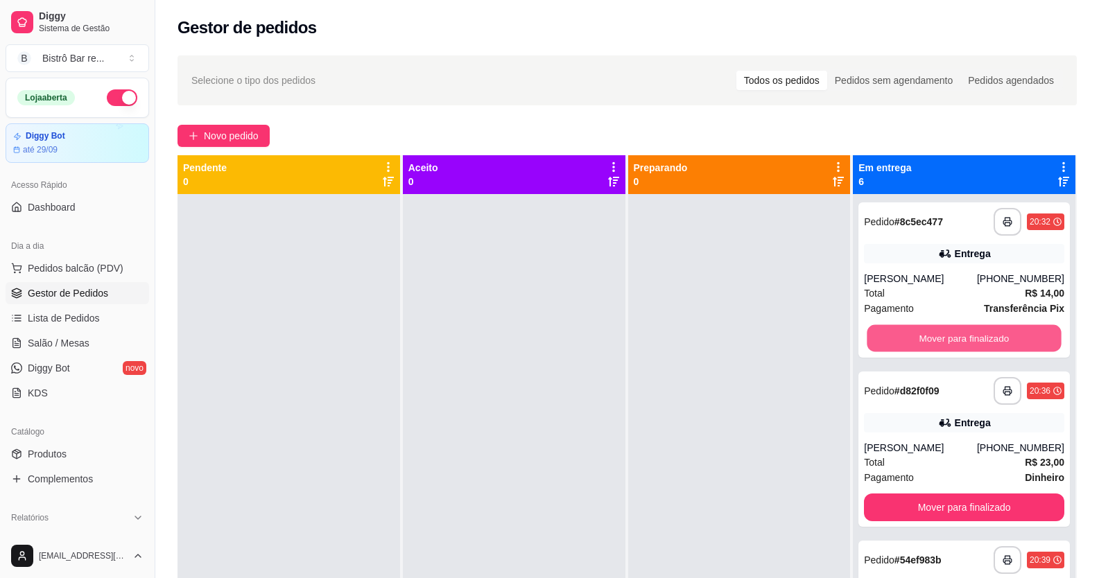
click at [975, 340] on button "Mover para finalizado" at bounding box center [964, 338] width 194 height 27
click at [975, 340] on div "Mover para finalizado" at bounding box center [964, 338] width 200 height 28
click at [975, 340] on button "Mover para finalizado" at bounding box center [964, 338] width 194 height 27
click at [975, 340] on button "Mover para finalizado" at bounding box center [964, 338] width 200 height 28
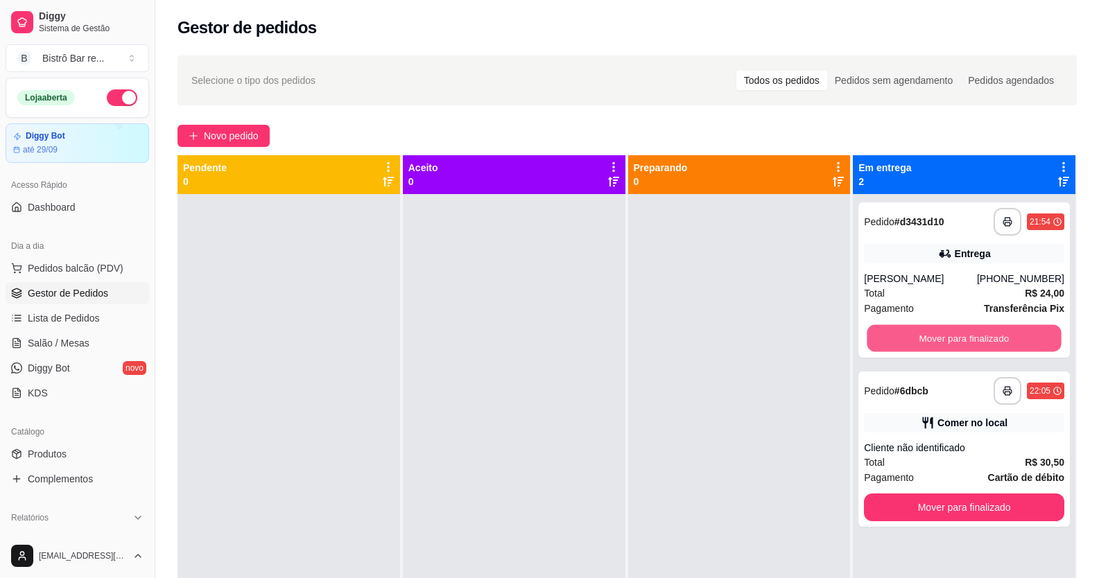
click at [975, 340] on button "Mover para finalizado" at bounding box center [964, 338] width 194 height 27
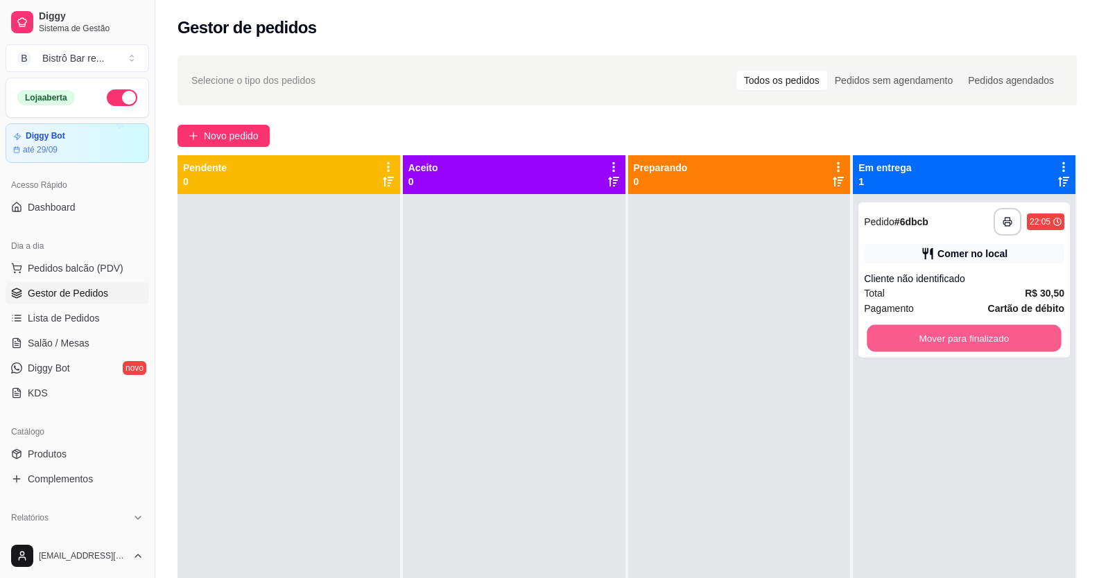
click at [975, 340] on button "Mover para finalizado" at bounding box center [964, 338] width 194 height 27
